Goal: Task Accomplishment & Management: Manage account settings

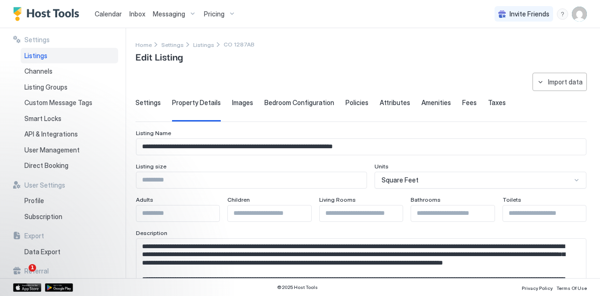
click at [155, 102] on span "Settings" at bounding box center [147, 102] width 25 height 8
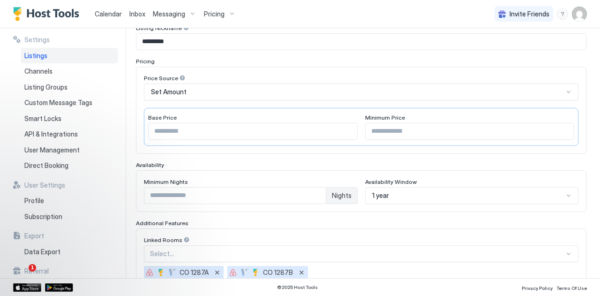
scroll to position [68, 0]
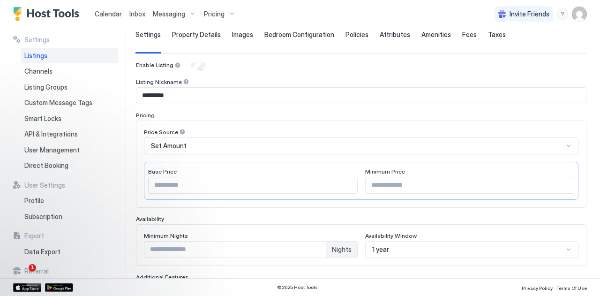
drag, startPoint x: 202, startPoint y: 35, endPoint x: 227, endPoint y: 47, distance: 28.1
click at [202, 35] on span "Property Details" at bounding box center [196, 34] width 49 height 8
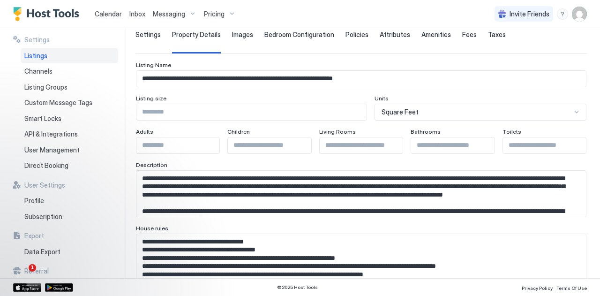
click at [233, 192] on textarea "Input Field" at bounding box center [357, 194] width 442 height 46
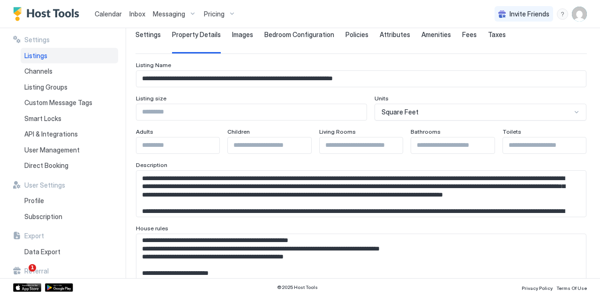
scroll to position [47, 0]
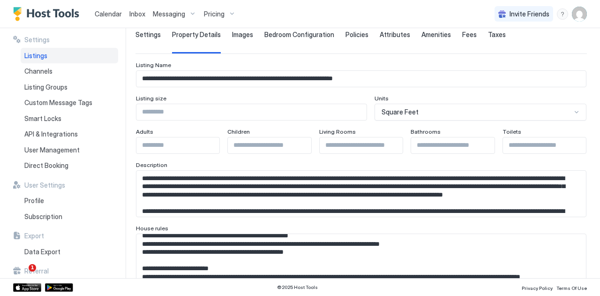
click at [222, 250] on textarea "Input Field" at bounding box center [357, 257] width 442 height 46
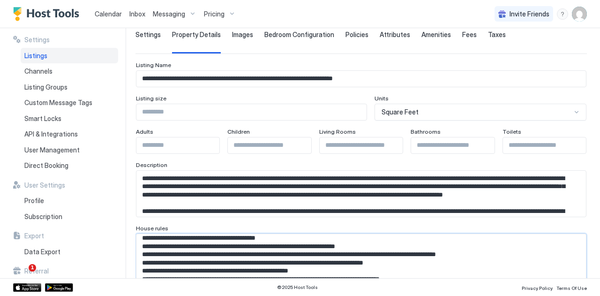
scroll to position [4, 0]
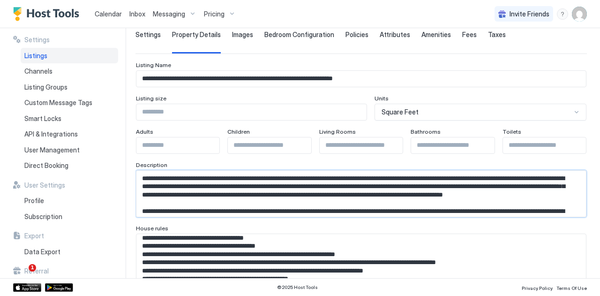
click at [240, 194] on textarea "Input Field" at bounding box center [357, 194] width 442 height 46
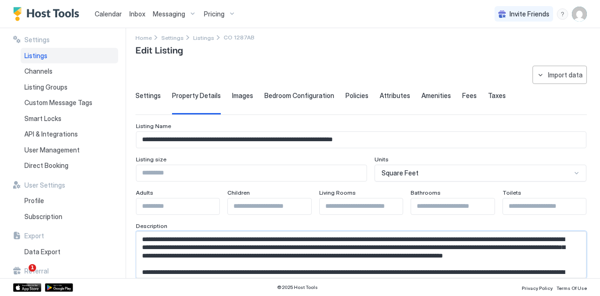
scroll to position [0, 0]
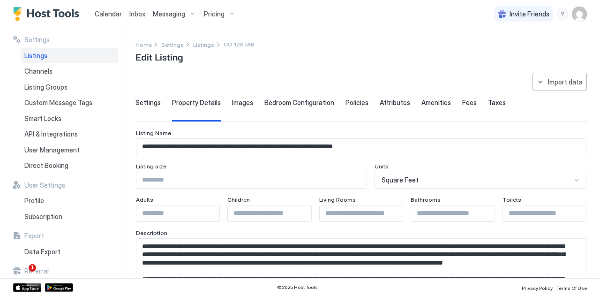
click at [49, 54] on div "Listings" at bounding box center [69, 56] width 97 height 16
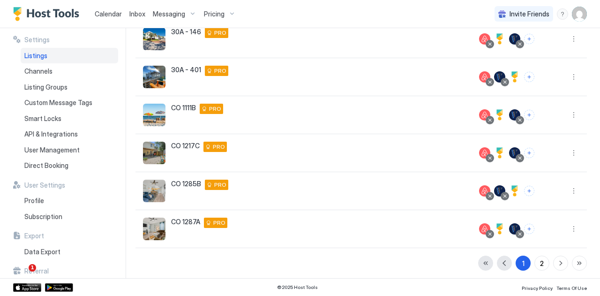
scroll to position [252, 0]
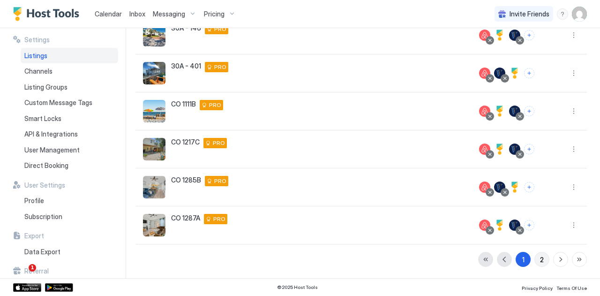
click at [534, 257] on button "2" at bounding box center [541, 259] width 15 height 15
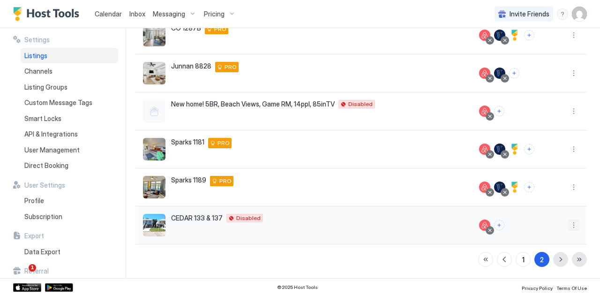
click at [569, 223] on button "More options" at bounding box center [573, 224] width 11 height 11
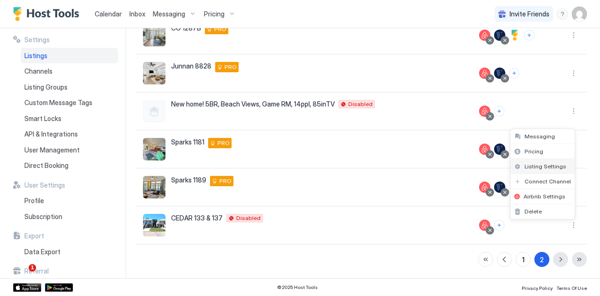
click at [536, 166] on span "Listing Settings" at bounding box center [545, 166] width 42 height 7
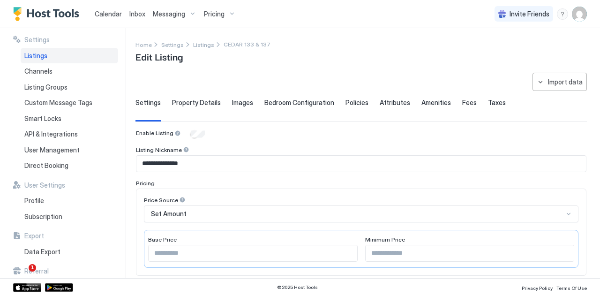
click at [204, 105] on span "Property Details" at bounding box center [196, 102] width 49 height 8
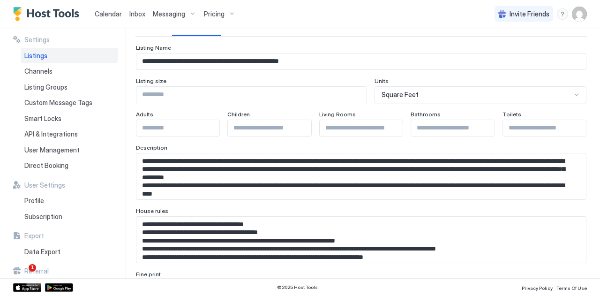
scroll to position [94, 0]
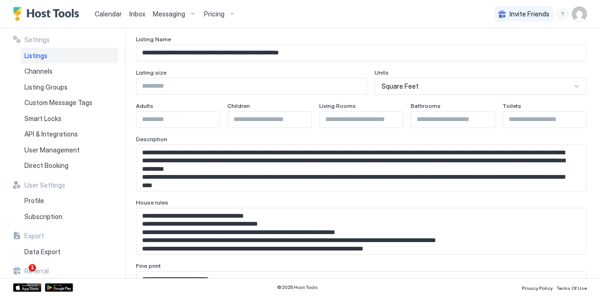
click at [261, 164] on textarea "Input Field" at bounding box center [357, 168] width 442 height 46
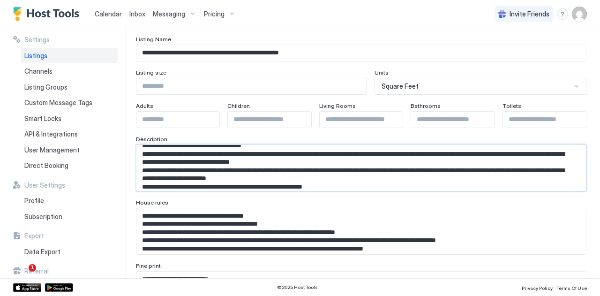
scroll to position [198, 0]
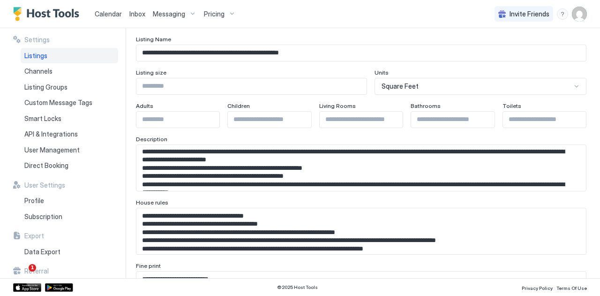
click at [296, 174] on textarea "Input Field" at bounding box center [357, 168] width 442 height 46
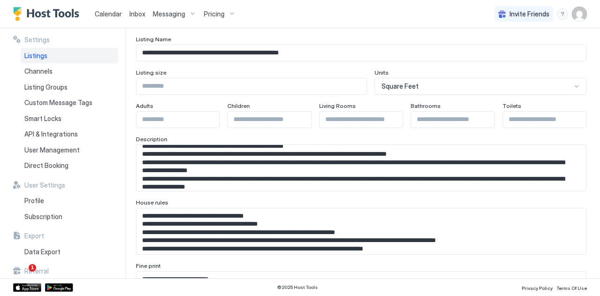
scroll to position [0, 0]
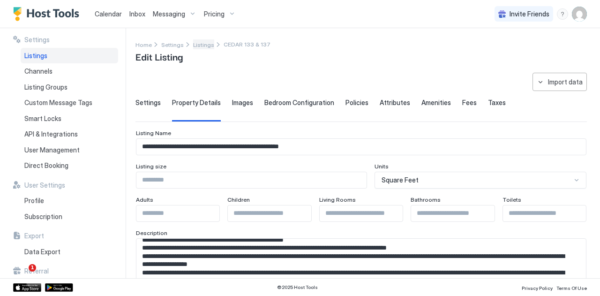
click at [200, 45] on span "Listings" at bounding box center [203, 44] width 21 height 7
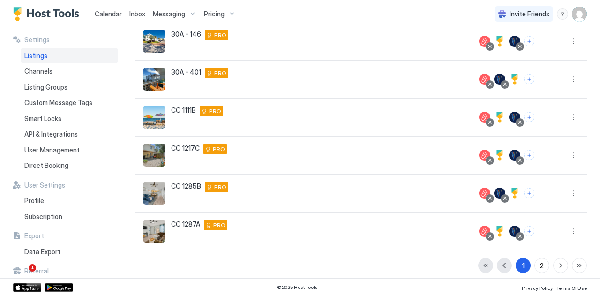
scroll to position [252, 0]
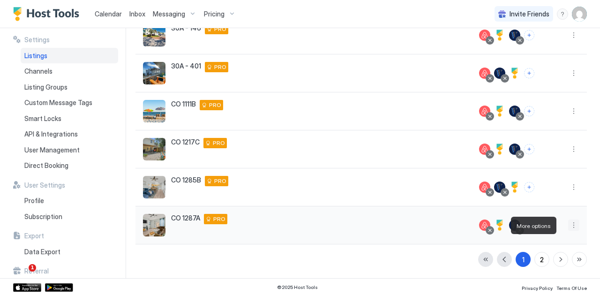
click at [570, 227] on button "More options" at bounding box center [573, 224] width 11 height 11
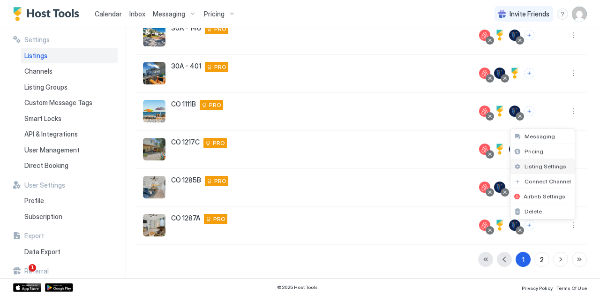
click at [546, 169] on span "Listing Settings" at bounding box center [545, 166] width 42 height 7
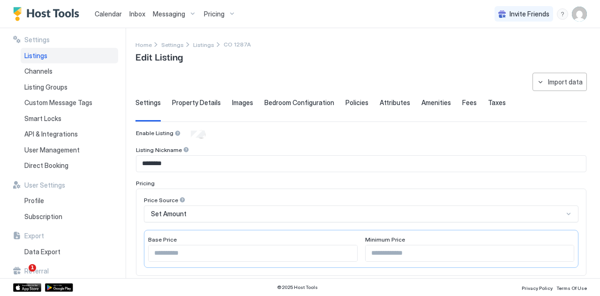
click at [346, 99] on span "Policies" at bounding box center [356, 102] width 23 height 8
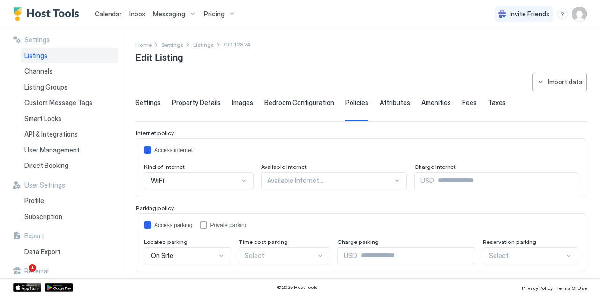
click at [170, 11] on span "Messaging" at bounding box center [169, 14] width 32 height 8
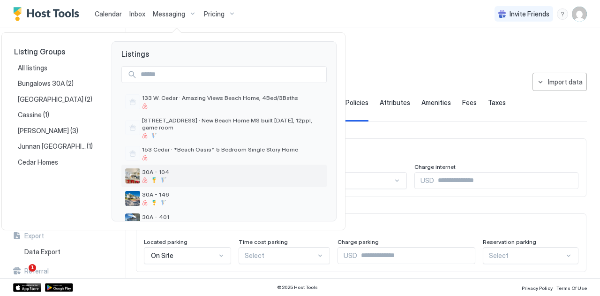
scroll to position [94, 0]
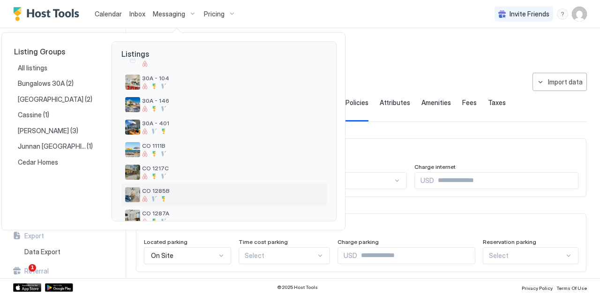
click at [194, 189] on span "CO 1285B" at bounding box center [232, 190] width 181 height 7
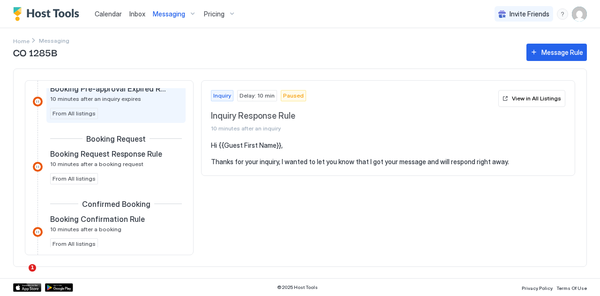
scroll to position [187, 0]
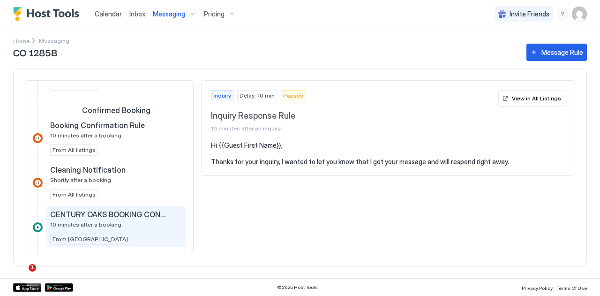
click at [103, 213] on span "CENTURY OAKS BOOKING CONFIRMATION" at bounding box center [108, 213] width 117 height 9
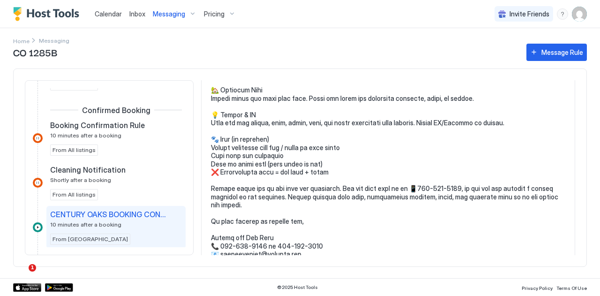
scroll to position [478, 0]
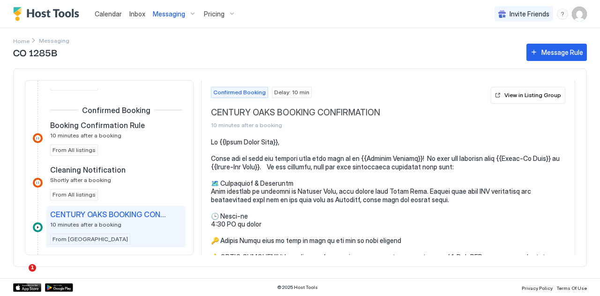
scroll to position [0, 0]
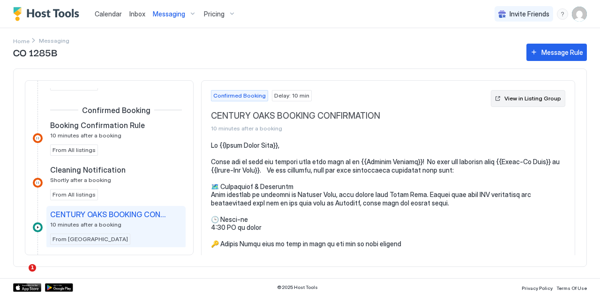
click at [506, 94] on div "View in Listing Group" at bounding box center [532, 98] width 57 height 8
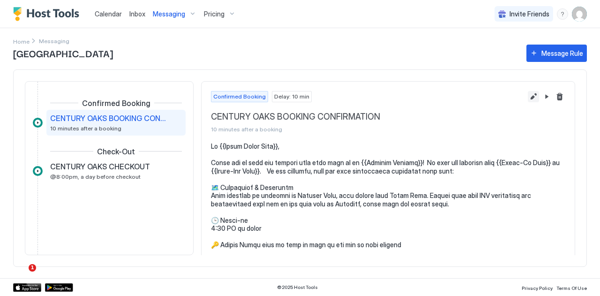
click at [528, 96] on button "Edit message rule" at bounding box center [533, 96] width 11 height 11
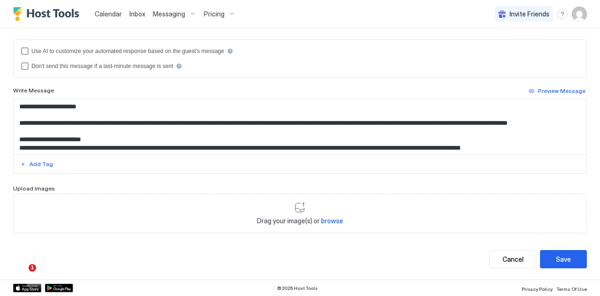
scroll to position [194, 0]
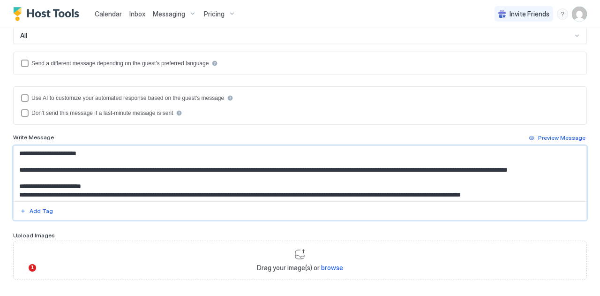
click at [280, 167] on textarea "Input Field" at bounding box center [297, 173] width 566 height 55
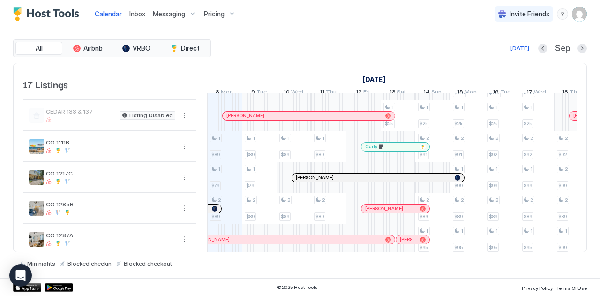
scroll to position [234, 0]
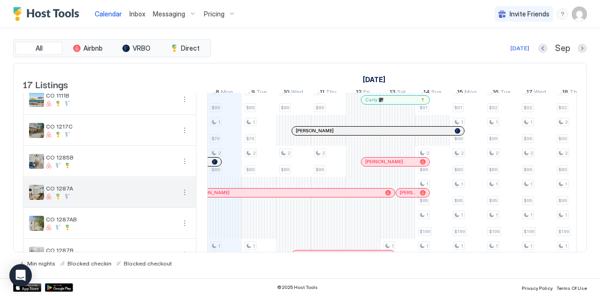
click at [183, 198] on button "More options" at bounding box center [184, 191] width 11 height 11
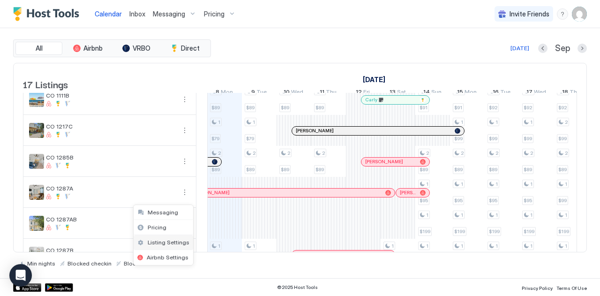
click at [170, 239] on span "Listing Settings" at bounding box center [169, 241] width 42 height 7
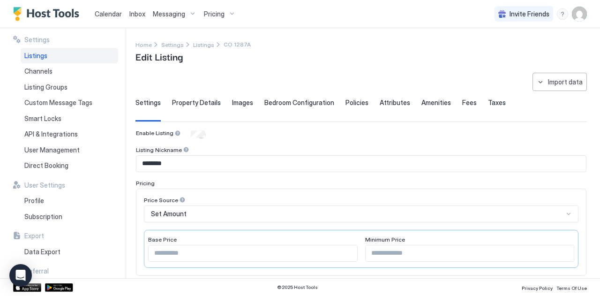
click at [198, 100] on span "Property Details" at bounding box center [196, 102] width 49 height 8
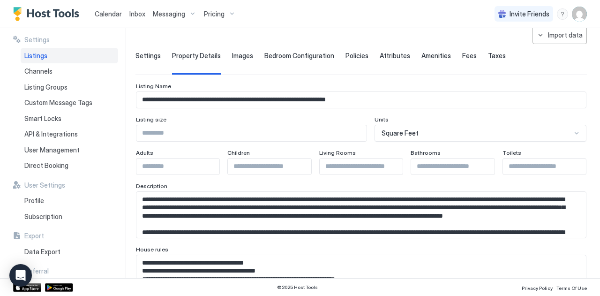
scroll to position [141, 0]
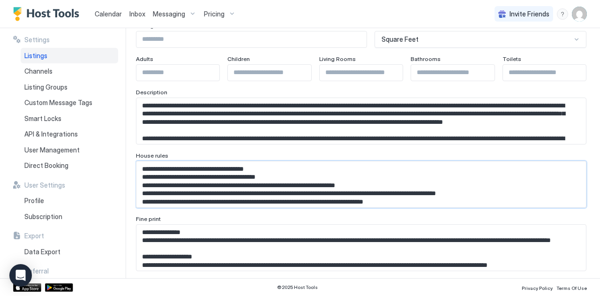
click at [261, 185] on textarea "Input Field" at bounding box center [357, 184] width 442 height 46
click at [276, 133] on textarea "Input Field" at bounding box center [357, 121] width 442 height 46
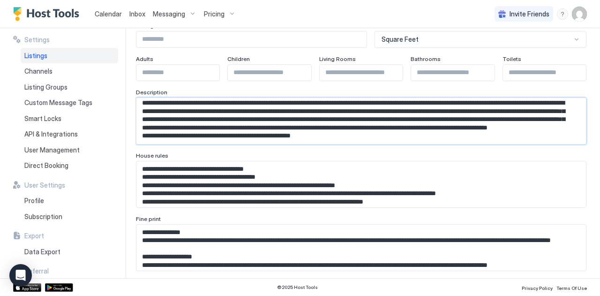
scroll to position [116, 0]
drag, startPoint x: 142, startPoint y: 125, endPoint x: 349, endPoint y: 132, distance: 206.3
click at [349, 132] on textarea "Input Field" at bounding box center [357, 121] width 442 height 46
click at [206, 194] on textarea "Input Field" at bounding box center [357, 184] width 442 height 46
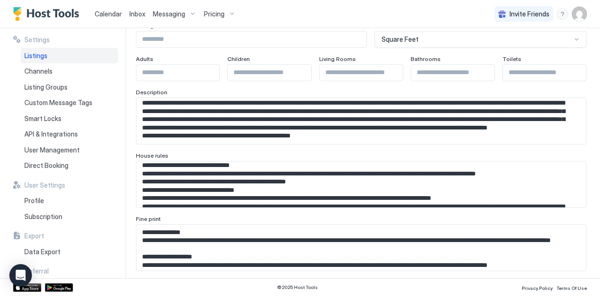
scroll to position [117, 0]
